Goal: Transaction & Acquisition: Purchase product/service

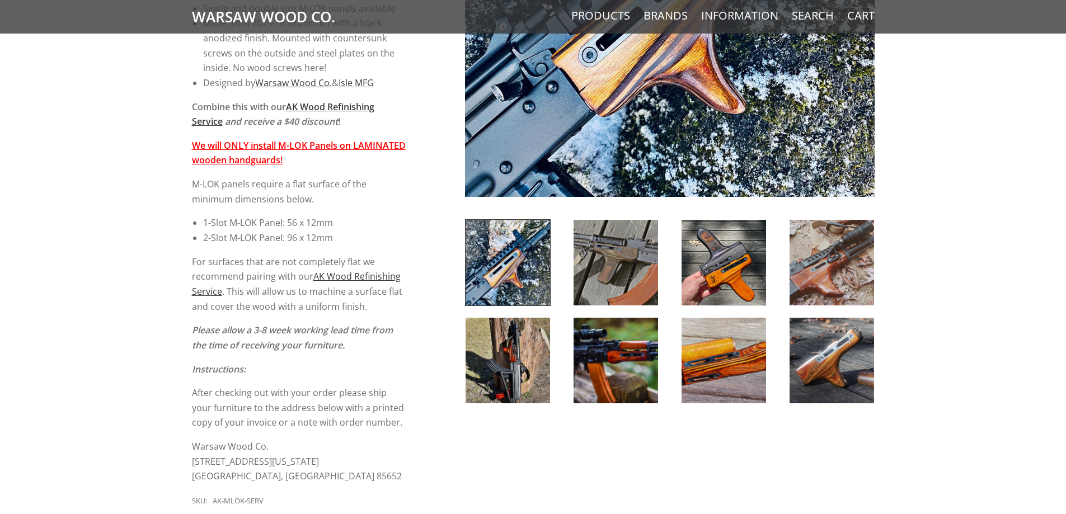
scroll to position [392, 0]
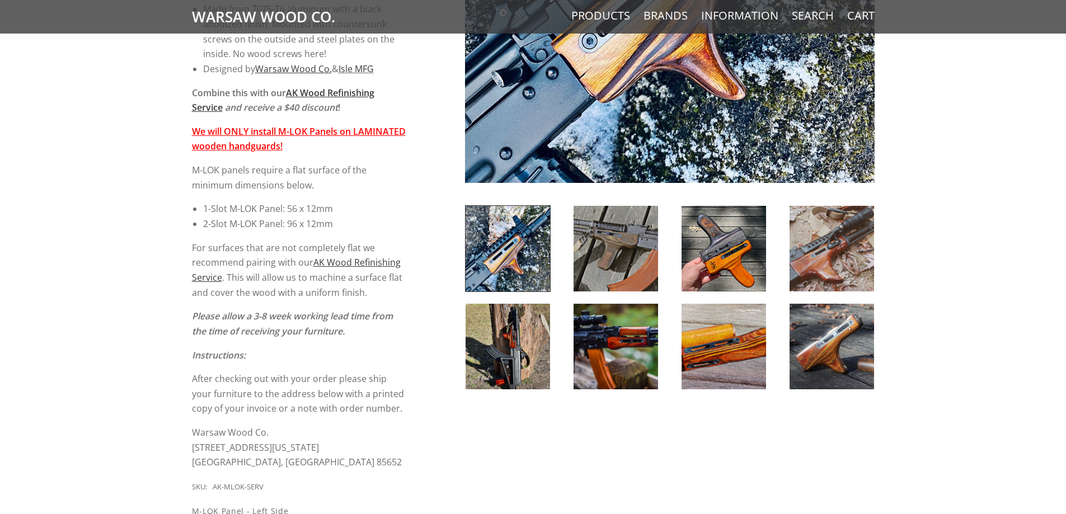
click at [635, 341] on img at bounding box center [615, 347] width 84 height 86
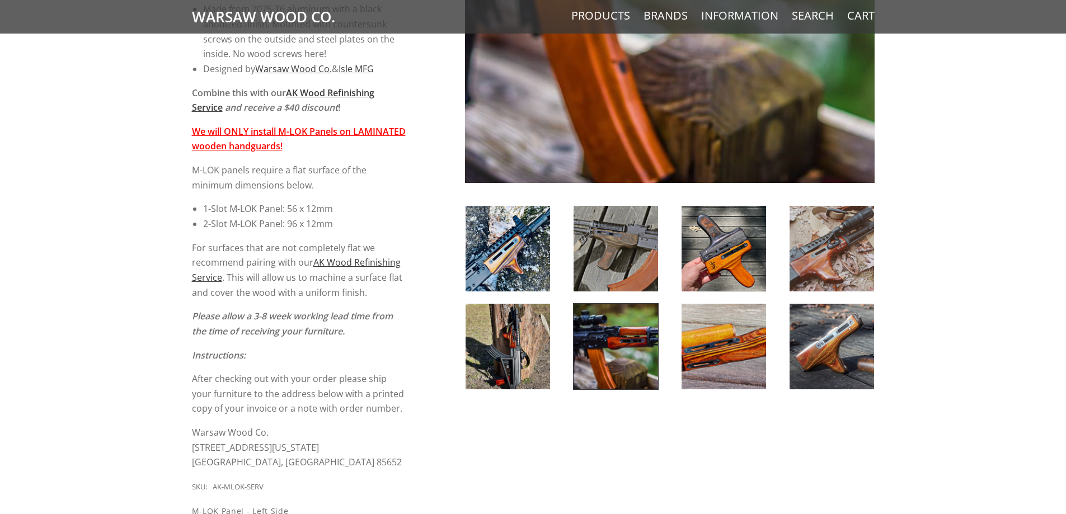
click at [722, 351] on img at bounding box center [723, 347] width 84 height 86
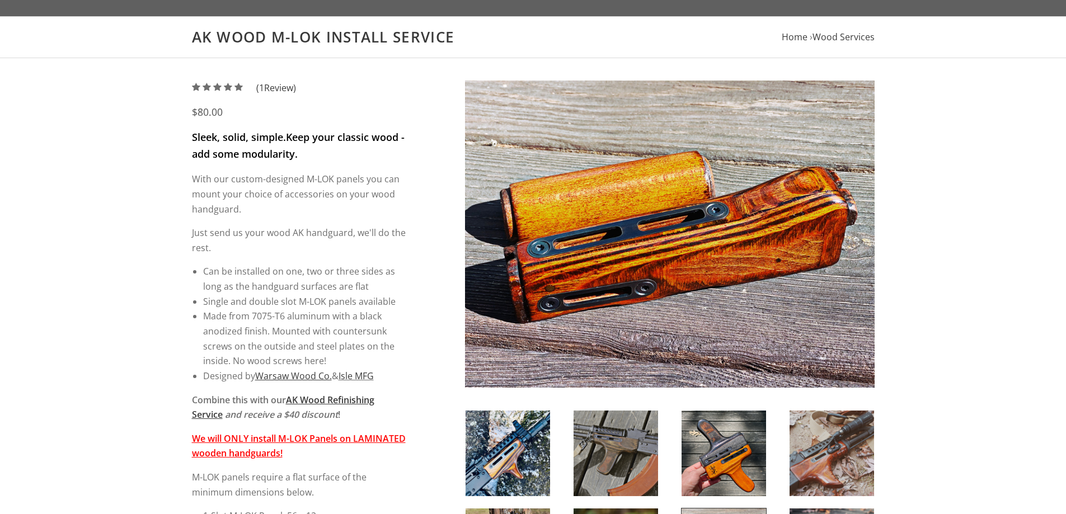
scroll to position [224, 0]
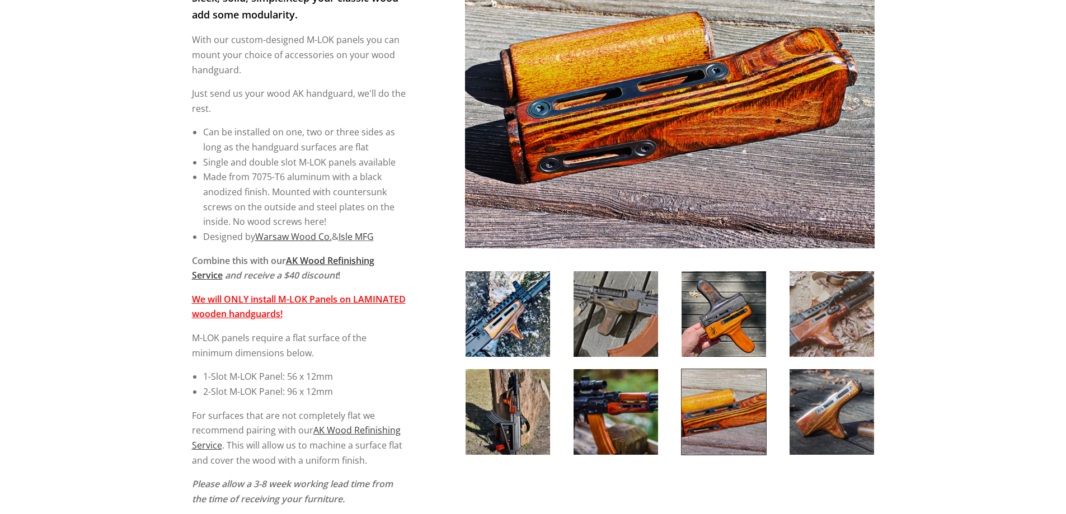
click at [511, 404] on img at bounding box center [507, 412] width 84 height 86
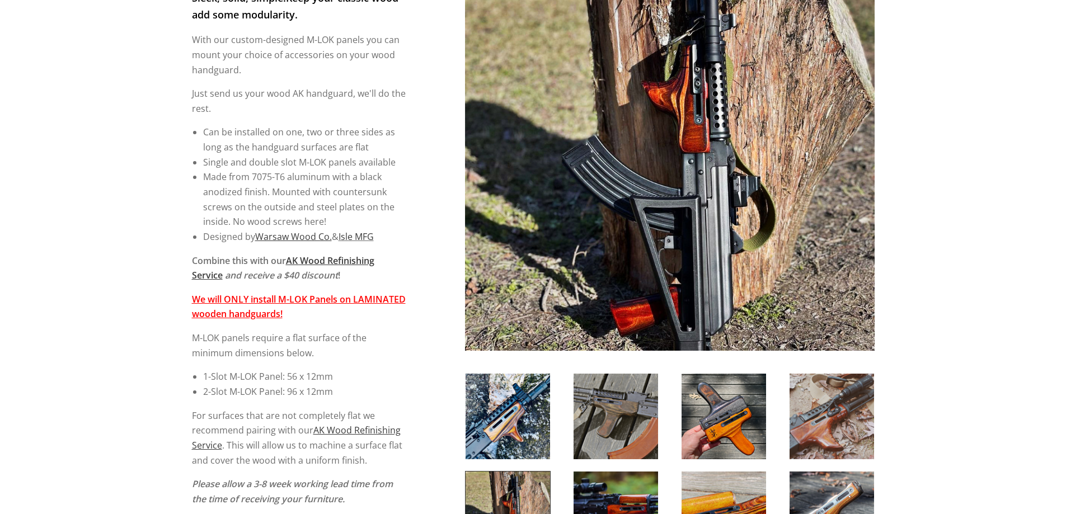
click at [524, 392] on img at bounding box center [507, 417] width 84 height 86
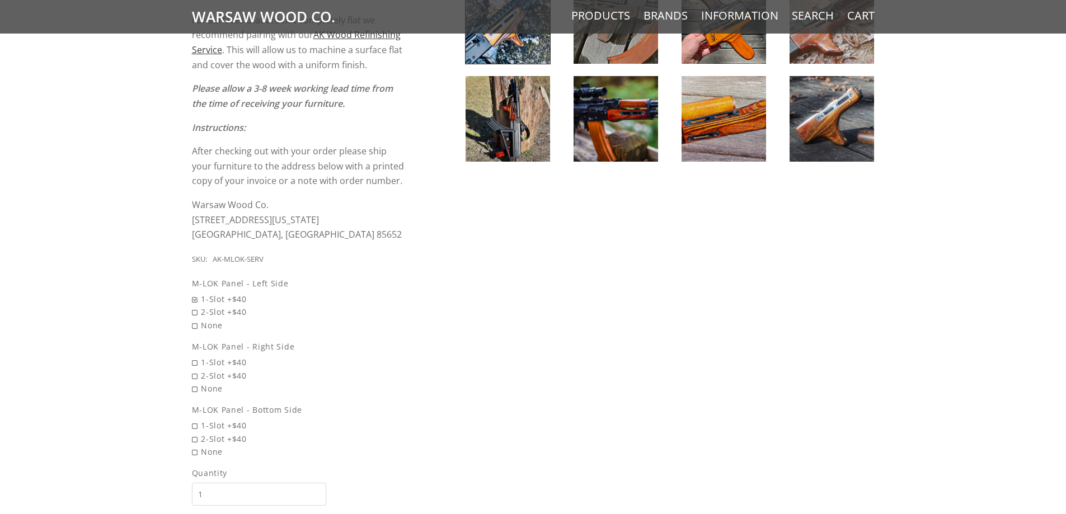
scroll to position [615, 0]
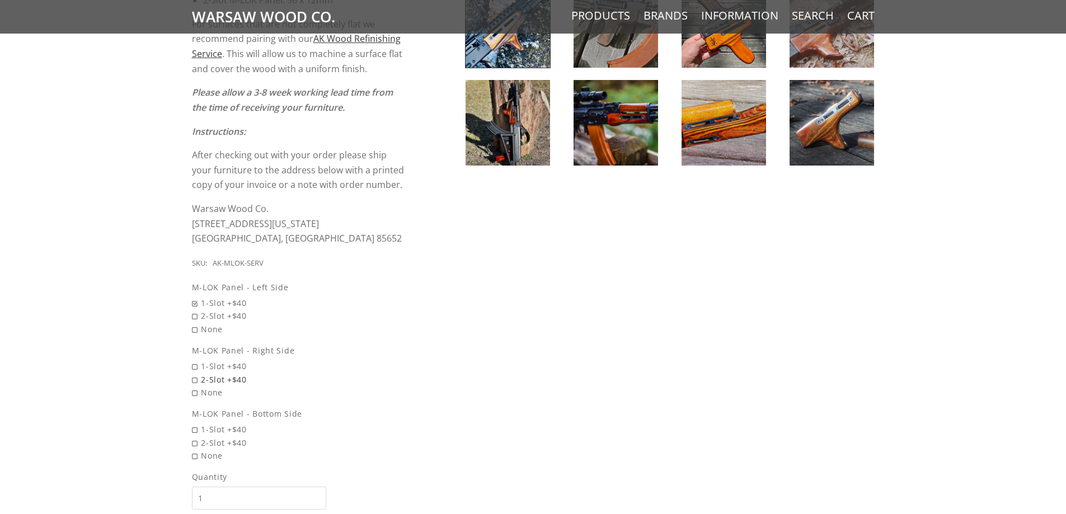
click at [197, 382] on span "2-Slot +$40" at bounding box center [299, 379] width 214 height 13
click at [197, 374] on input "2-Slot +$40" at bounding box center [270, 373] width 157 height 1
radio input "true"
click at [195, 316] on span "2-Slot +$40" at bounding box center [299, 315] width 214 height 13
click at [195, 310] on input "2-Slot +$40" at bounding box center [270, 309] width 157 height 1
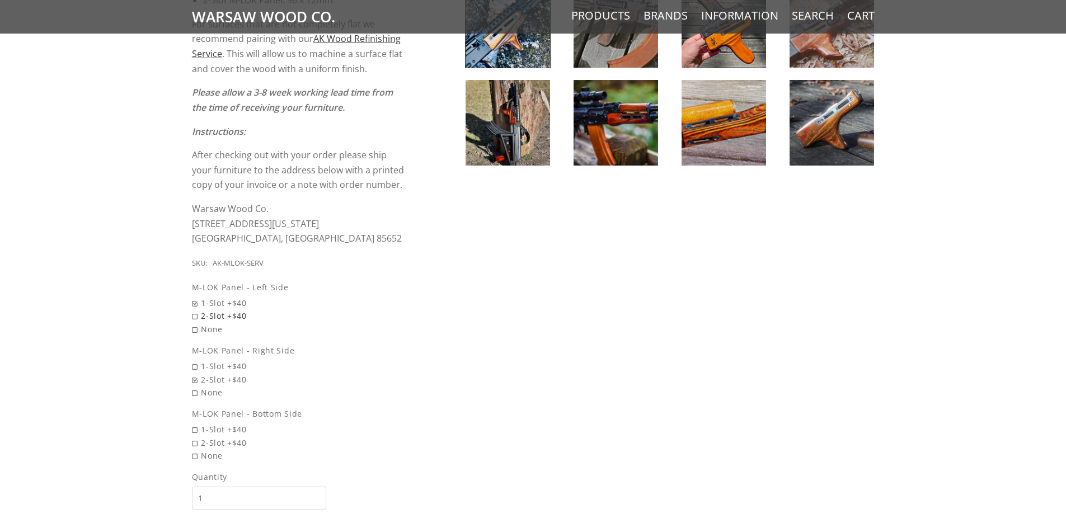
radio input "true"
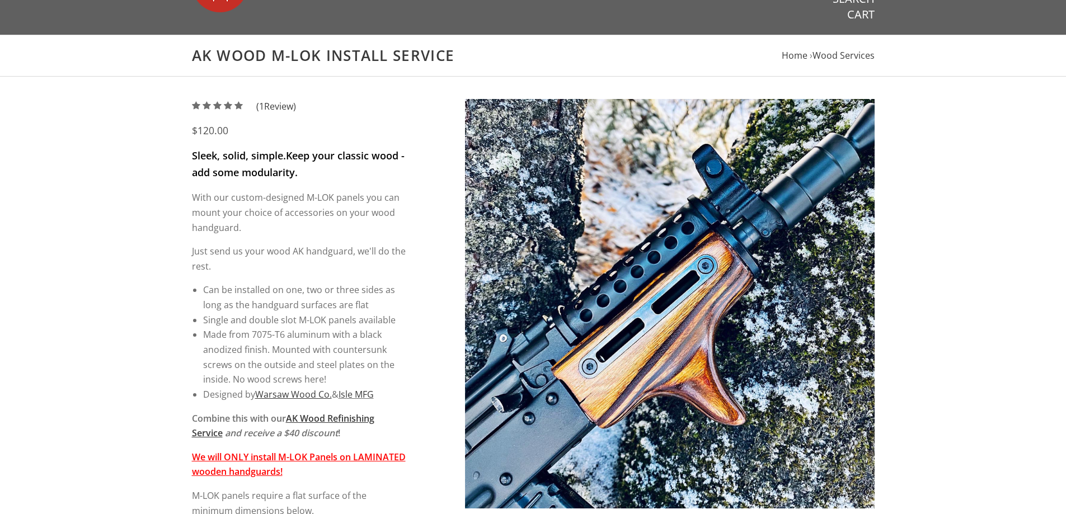
scroll to position [56, 0]
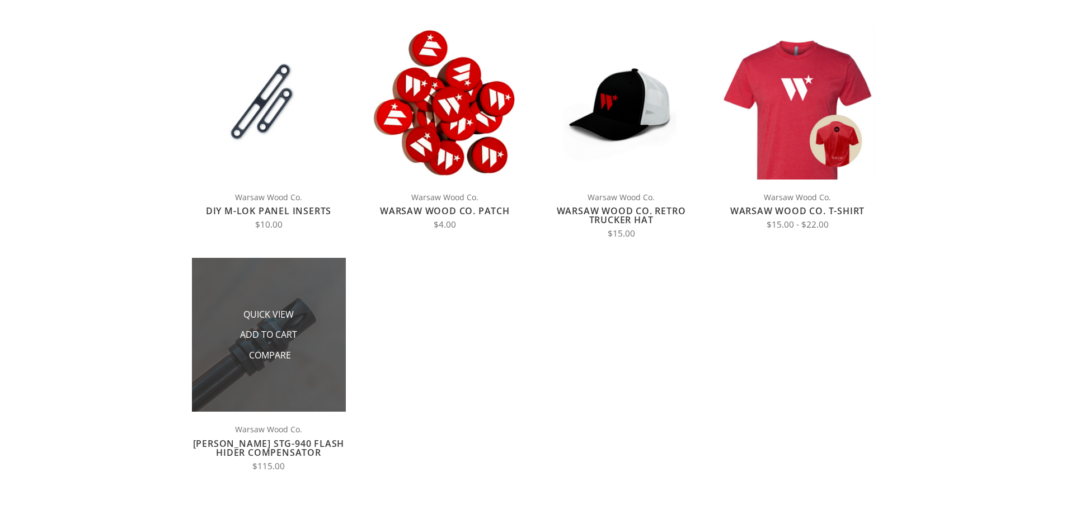
scroll to position [168, 0]
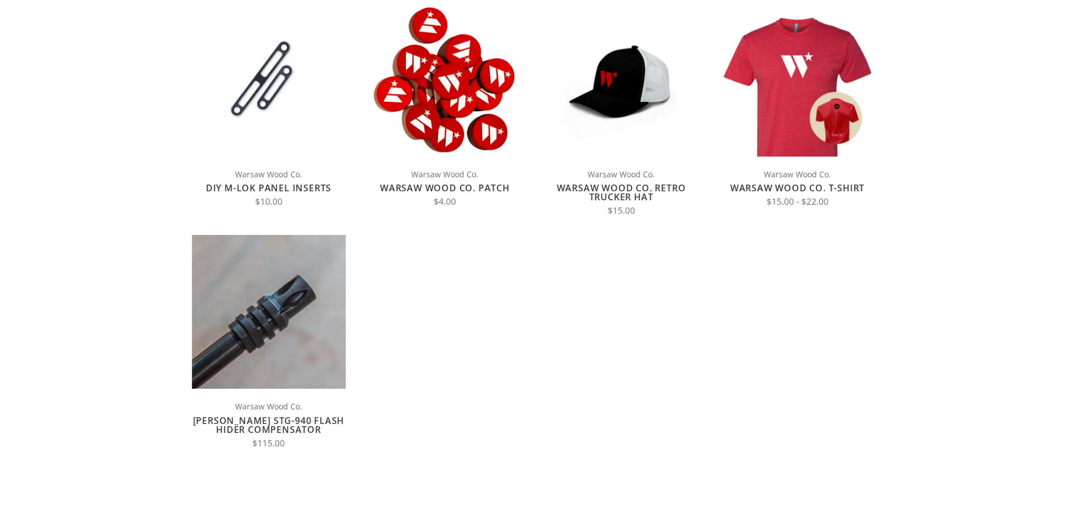
click at [239, 182] on div "Warsaw Wood Co. DIY M-LOK Panel Inserts $10.00" at bounding box center [269, 188] width 154 height 40
click at [240, 183] on link "DIY M-LOK Panel Inserts" at bounding box center [268, 188] width 125 height 12
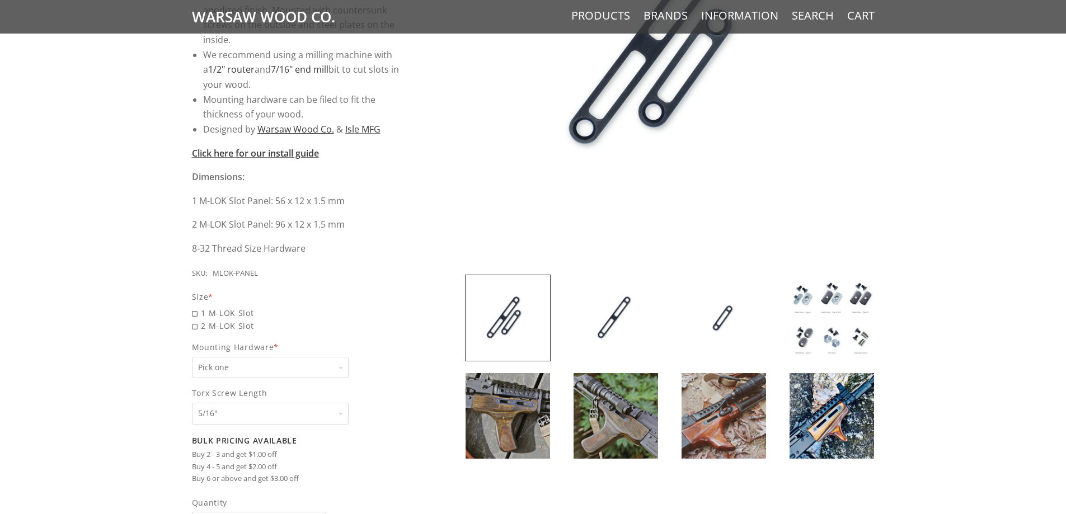
scroll to position [392, 0]
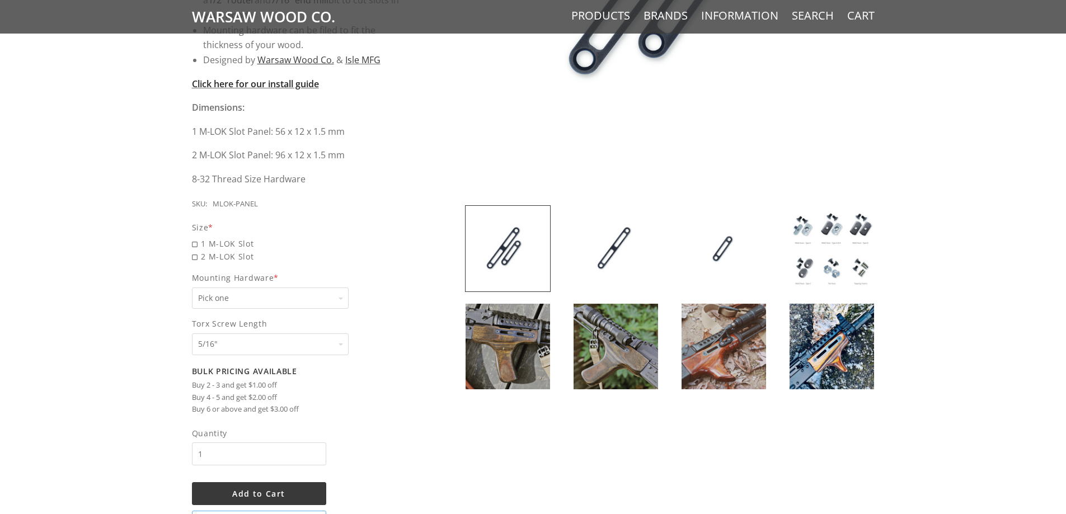
click at [288, 84] on strong "Click here for our install guide" at bounding box center [255, 84] width 127 height 12
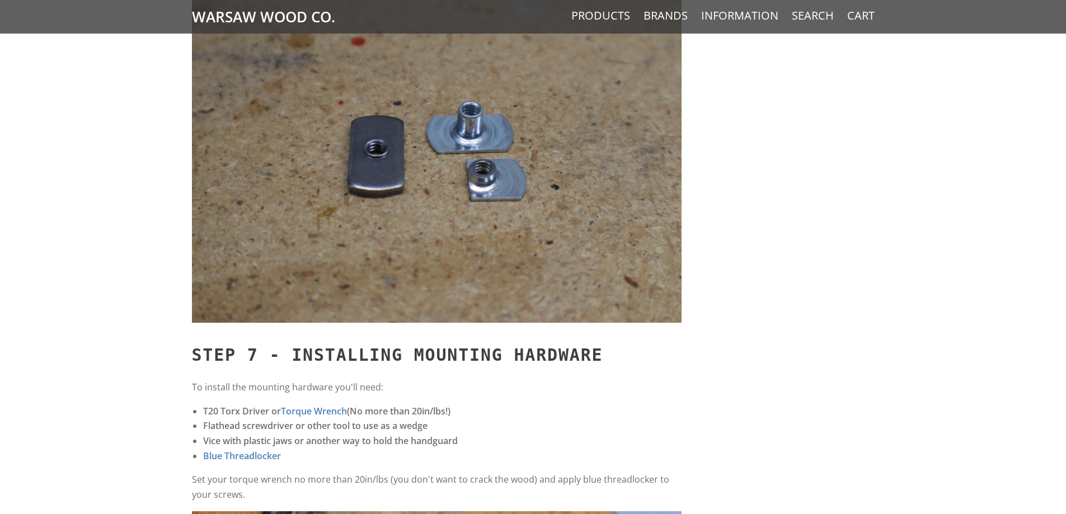
scroll to position [5818, 0]
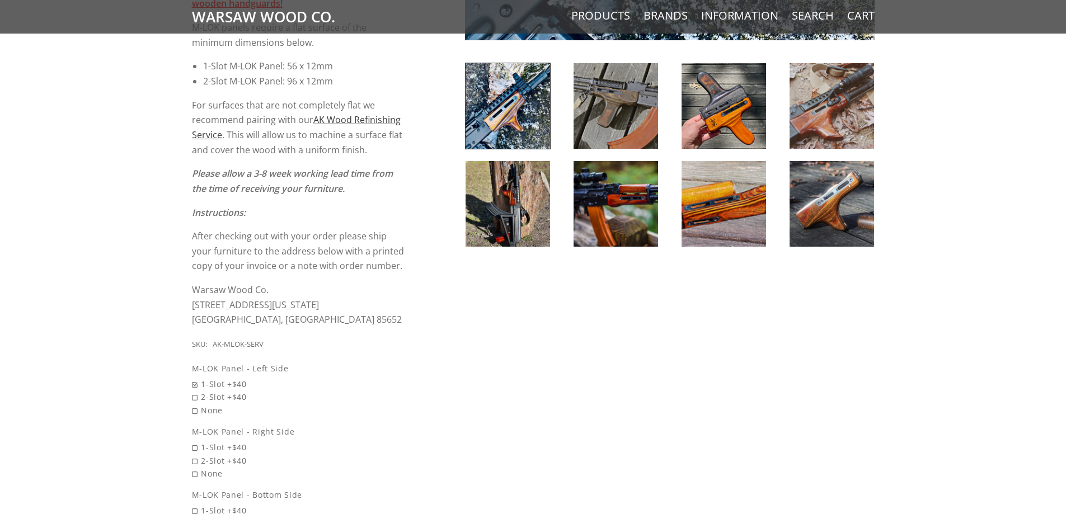
scroll to position [559, 0]
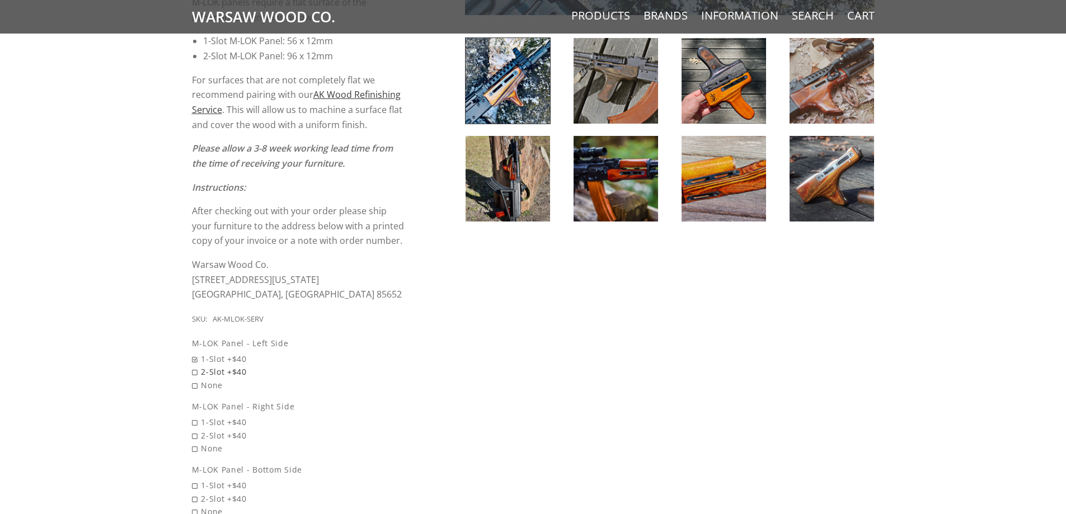
click at [192, 371] on span "2-Slot +$40" at bounding box center [299, 371] width 214 height 13
click at [192, 366] on input "2-Slot +$40" at bounding box center [270, 365] width 157 height 1
radio input "true"
click at [194, 432] on span "2-Slot +$40" at bounding box center [299, 435] width 214 height 13
click at [194, 430] on input "2-Slot +$40" at bounding box center [270, 429] width 157 height 1
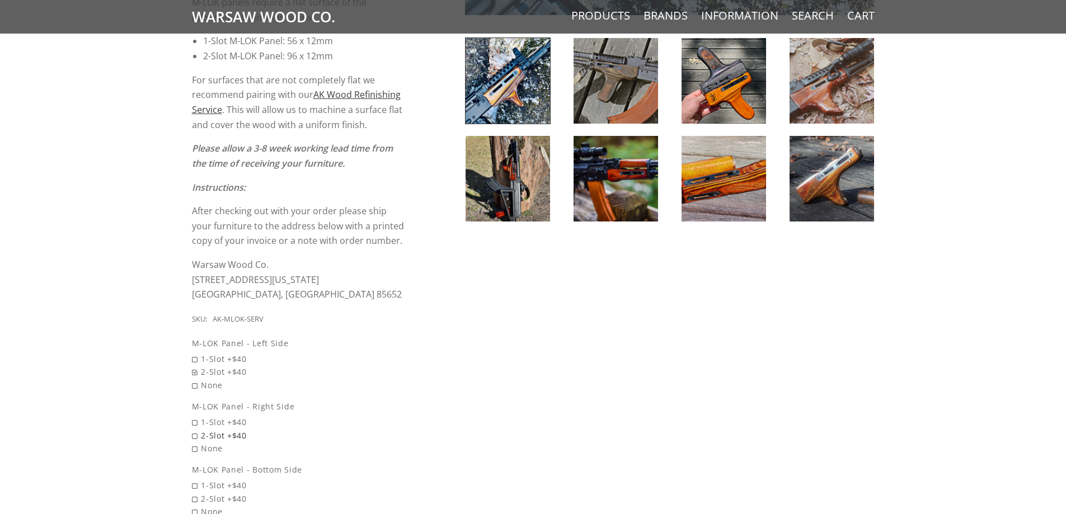
radio input "true"
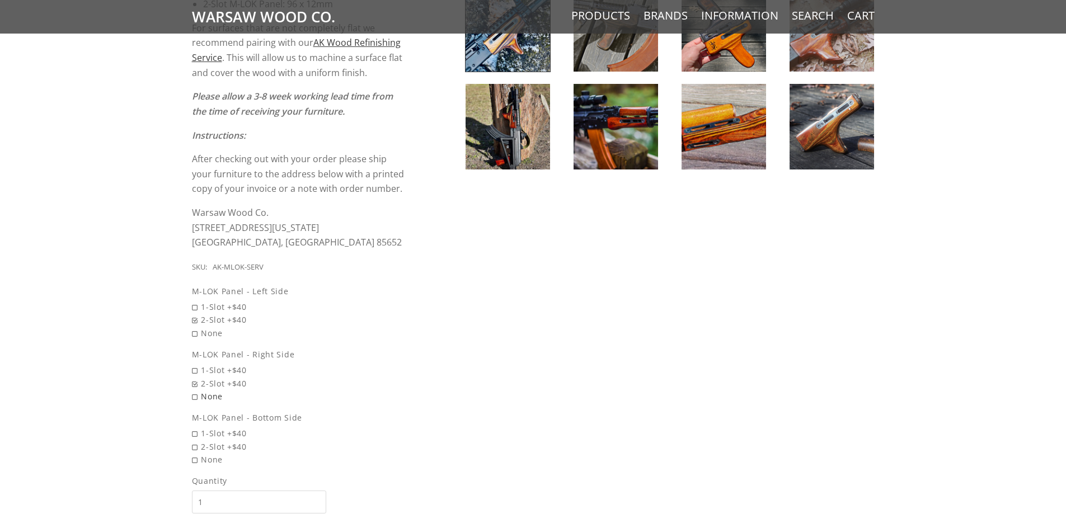
scroll to position [615, 0]
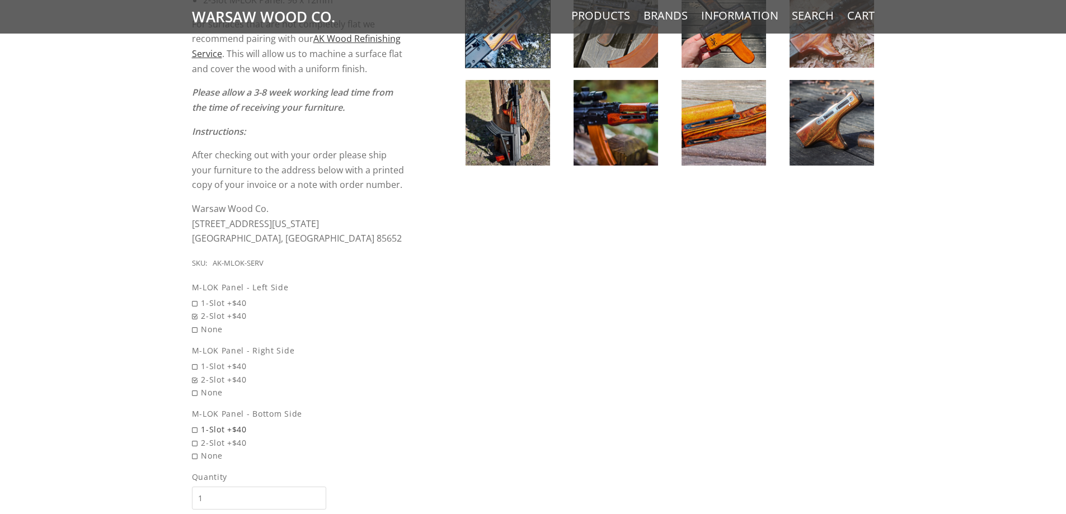
click at [194, 433] on span "1-Slot +$40" at bounding box center [299, 429] width 214 height 13
click at [194, 423] on input "1-Slot +$40" at bounding box center [270, 423] width 157 height 1
radio input "true"
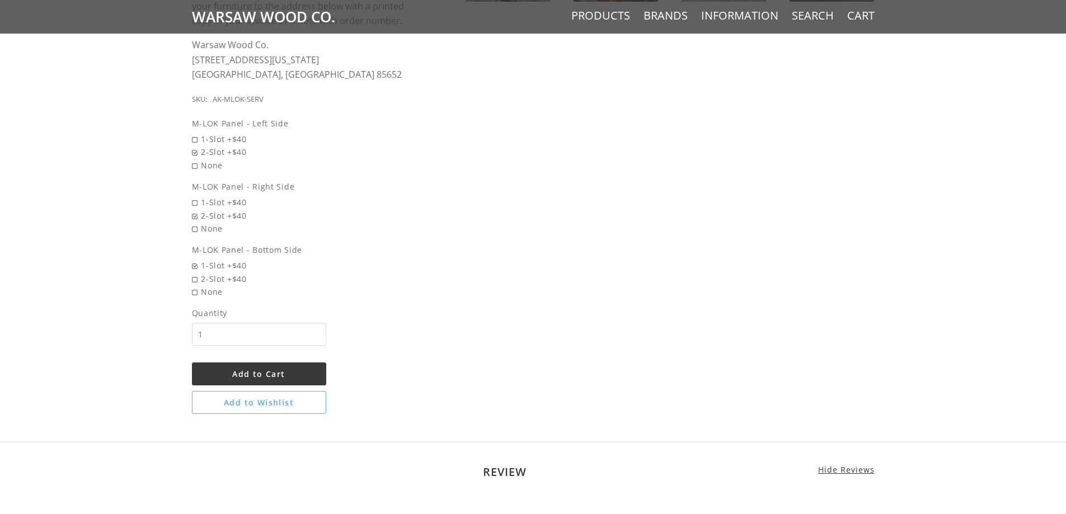
scroll to position [783, 0]
click at [271, 374] on span "Add to Cart" at bounding box center [258, 370] width 53 height 11
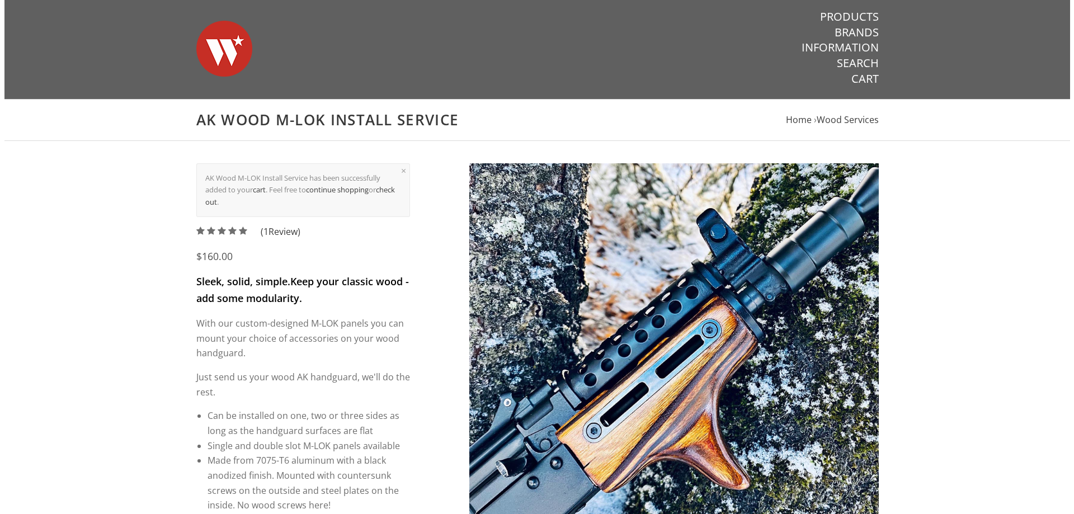
scroll to position [0, 0]
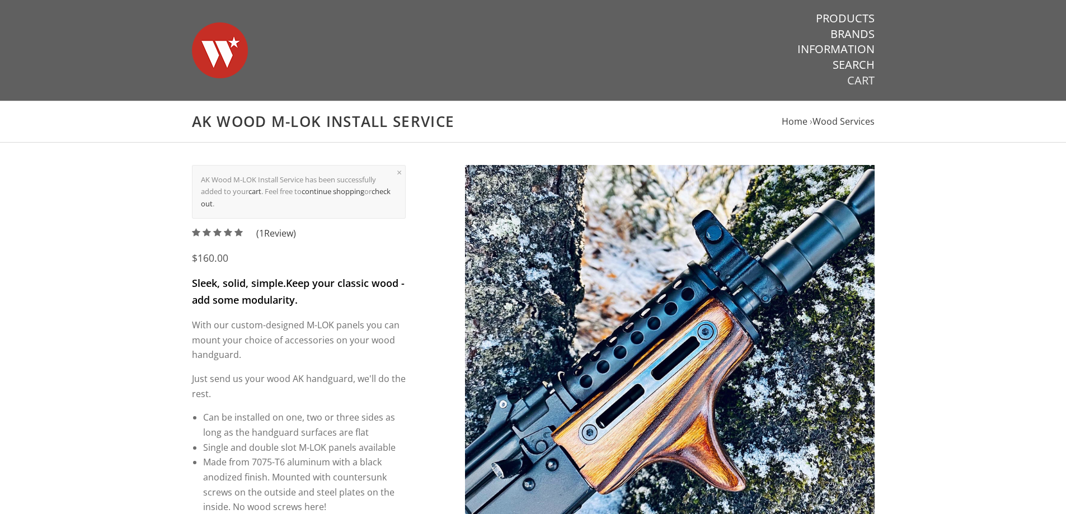
click at [851, 78] on link "Cart" at bounding box center [860, 80] width 27 height 15
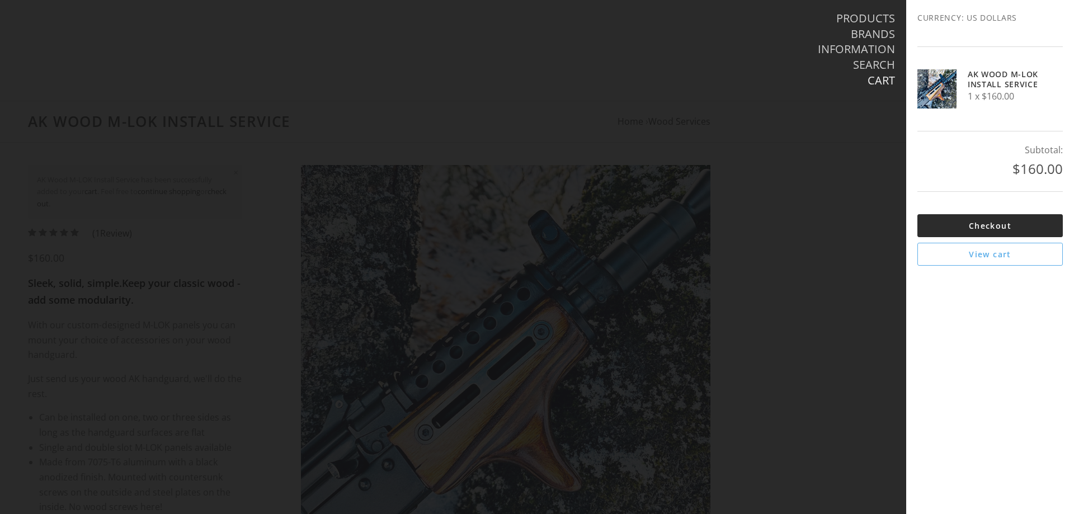
click at [1003, 226] on link "Checkout" at bounding box center [989, 225] width 145 height 23
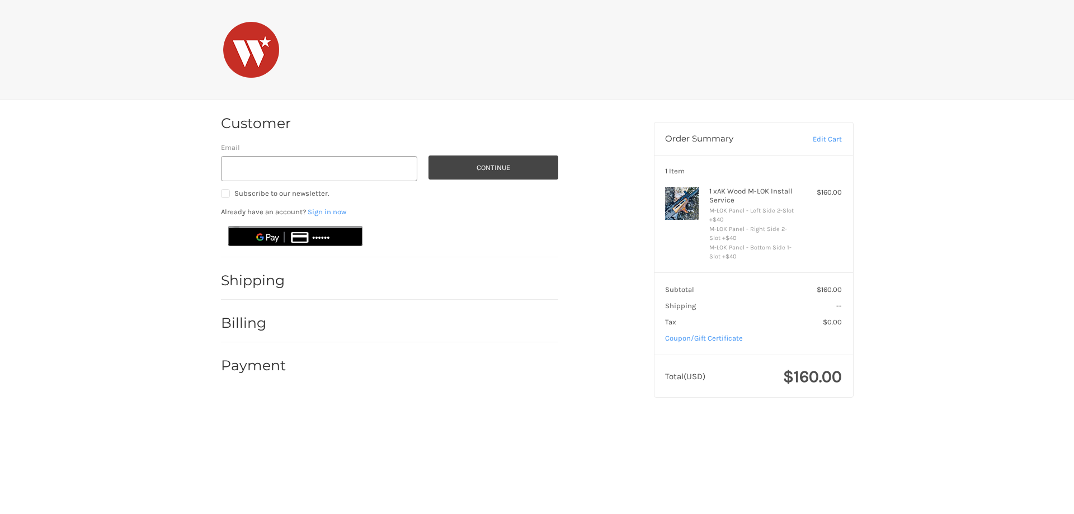
click at [280, 257] on li "Shipping" at bounding box center [389, 278] width 337 height 43
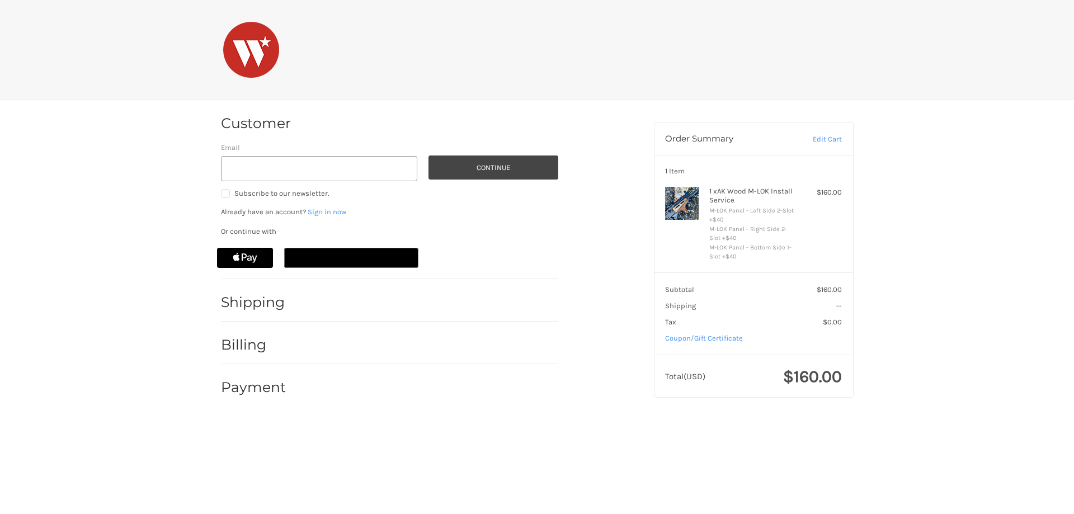
click at [279, 278] on ol "Customer Guest Customer Email Subscribe to our newsletter. Continue Already hav…" at bounding box center [411, 253] width 381 height 307
click at [268, 305] on h2 "Shipping" at bounding box center [253, 302] width 65 height 17
click at [519, 156] on button "Continue" at bounding box center [494, 168] width 130 height 24
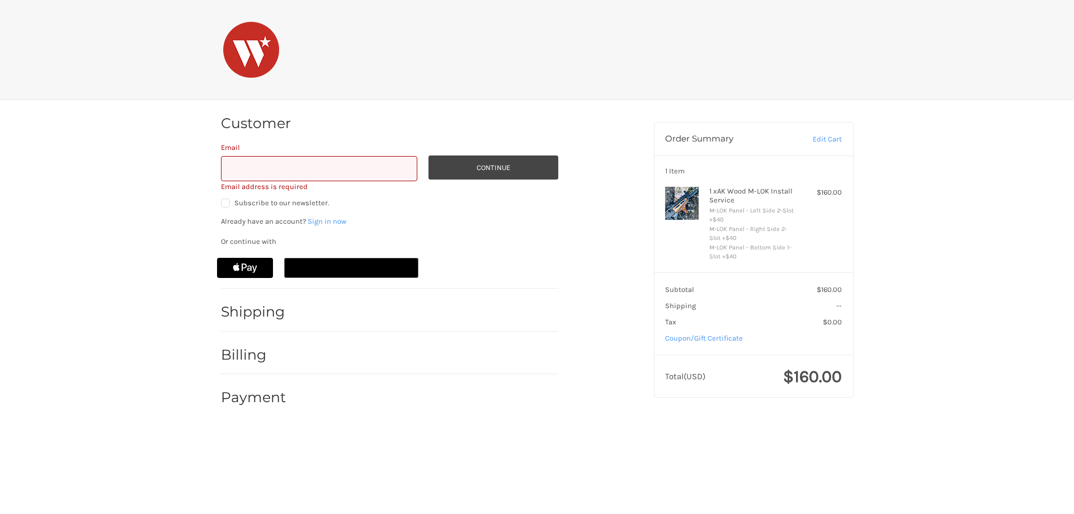
click at [350, 176] on input "Email" at bounding box center [319, 168] width 197 height 25
type input "spectre5567@gmail.com"
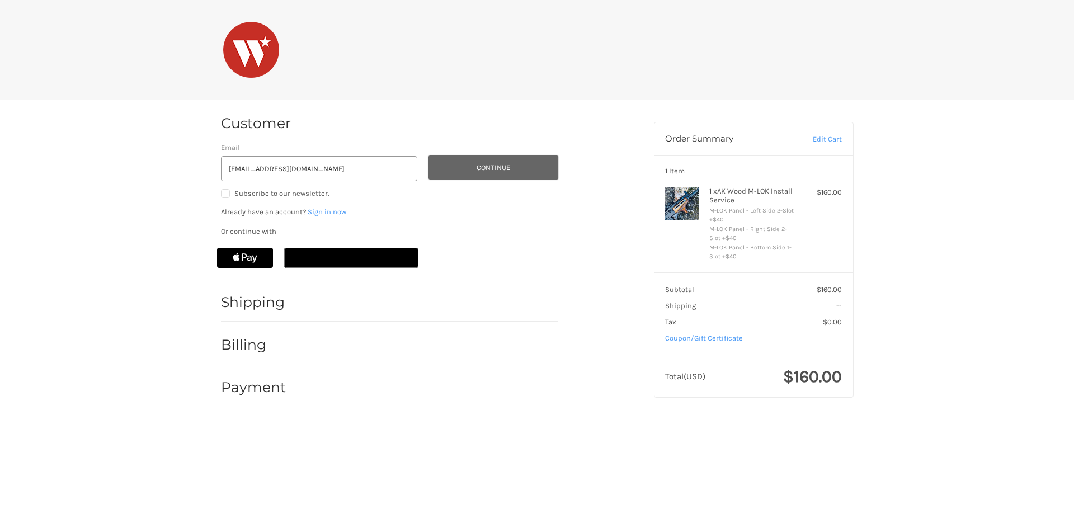
click at [483, 159] on button "Continue" at bounding box center [494, 168] width 130 height 24
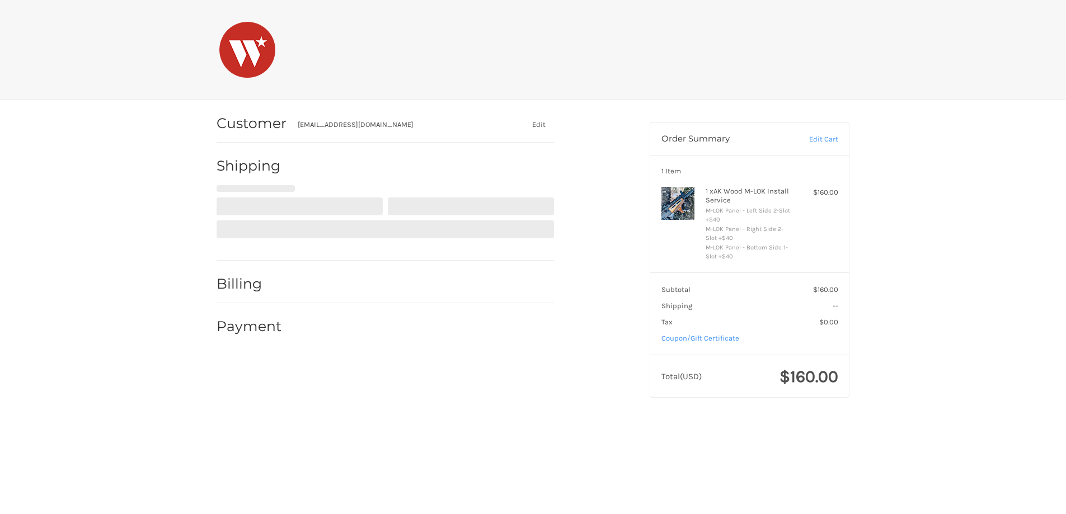
select select "US"
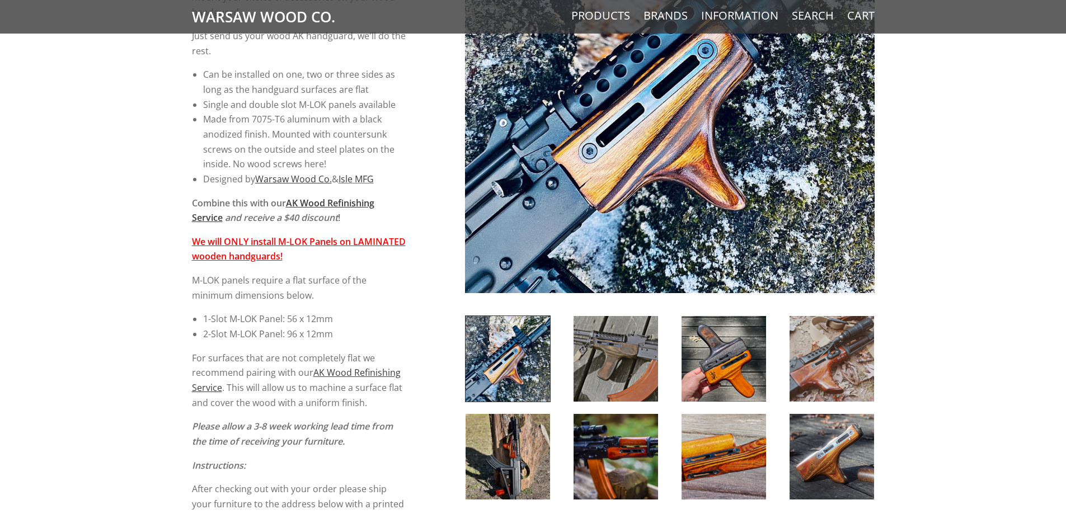
scroll to position [224, 0]
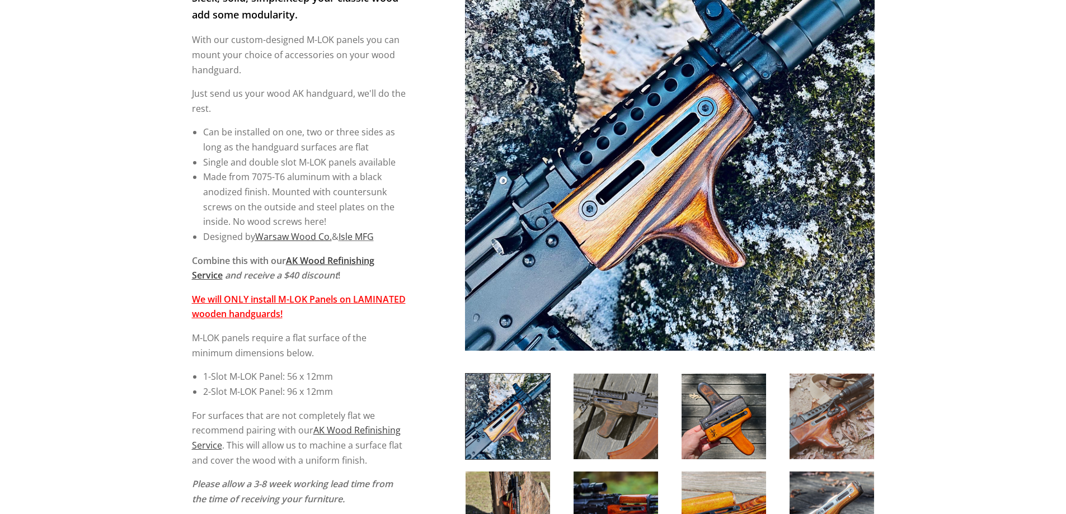
click at [289, 300] on strong "We will ONLY install M-LOK Panels on LAMINATED wooden handguards!" at bounding box center [299, 306] width 214 height 27
click at [283, 312] on strong "We will ONLY install M-LOK Panels on LAMINATED wooden handguards!" at bounding box center [299, 306] width 214 height 27
click at [354, 330] on div "Sleek, solid, simple. Keep your classic wood - add some modularity. With our cu…" at bounding box center [299, 314] width 214 height 648
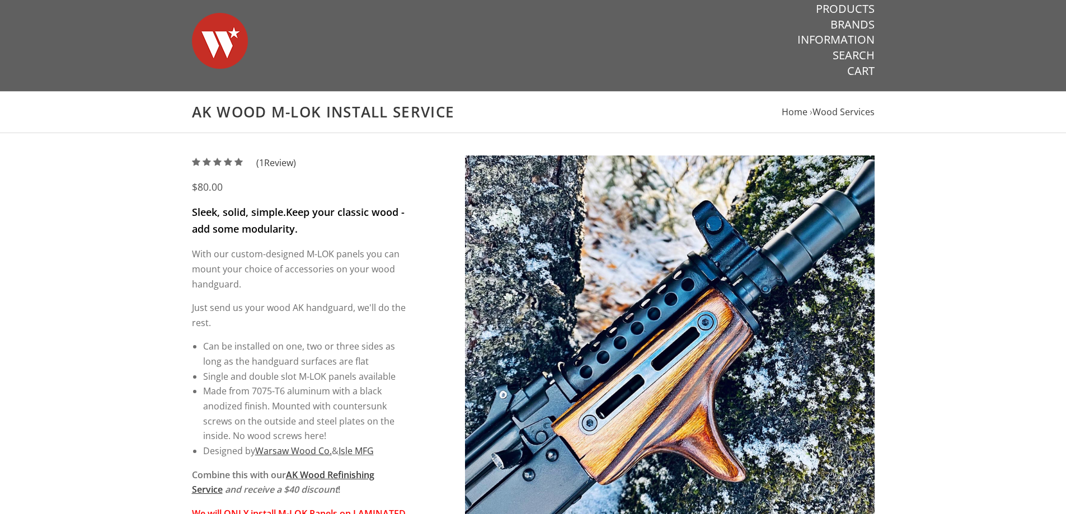
scroll to position [0, 0]
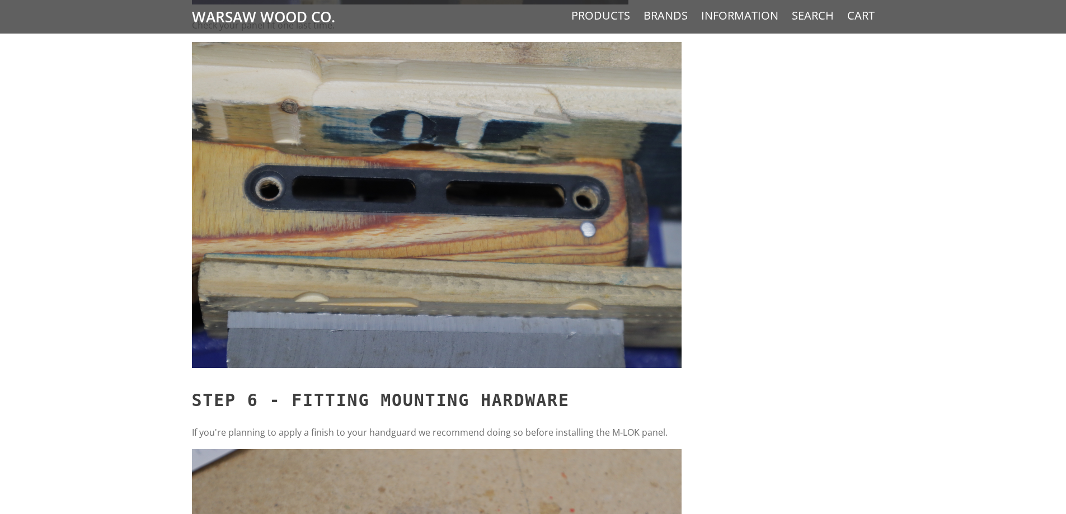
scroll to position [4735, 0]
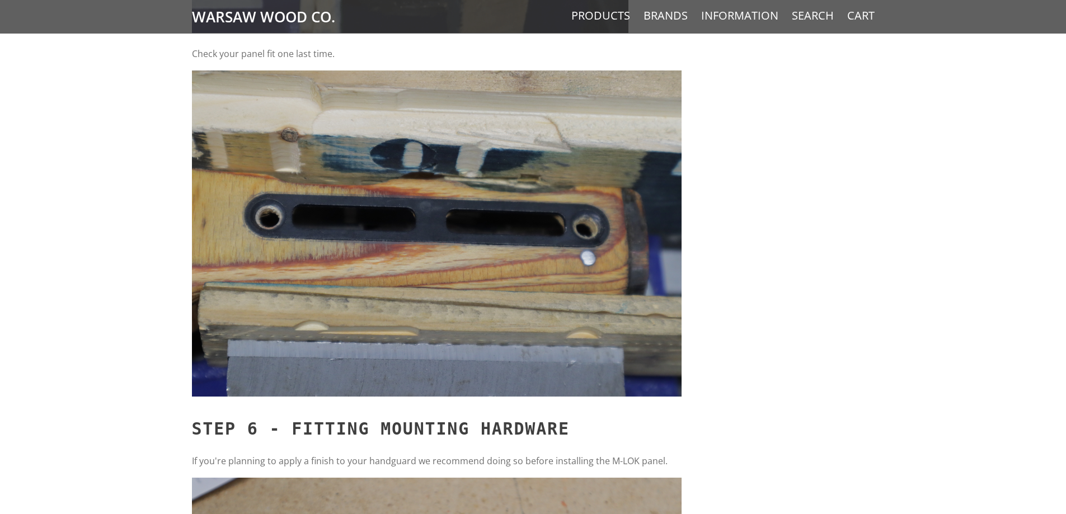
click at [278, 18] on span "Warsaw Wood Co." at bounding box center [263, 17] width 143 height 34
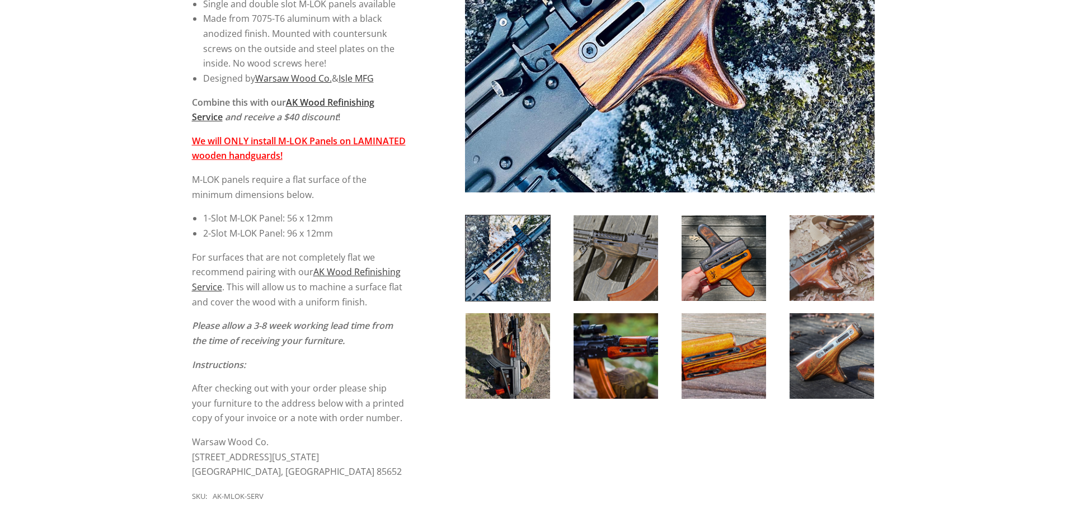
scroll to position [392, 0]
